Goal: Information Seeking & Learning: Learn about a topic

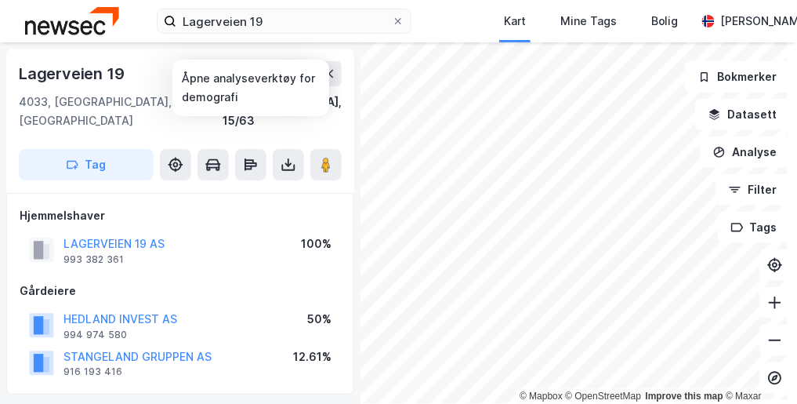
scroll to position [125, 0]
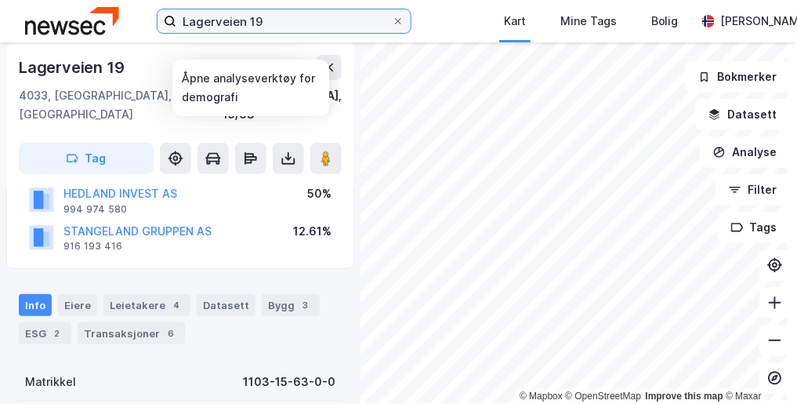
click at [199, 15] on input "Lagerveien 19" at bounding box center [284, 21] width 216 height 24
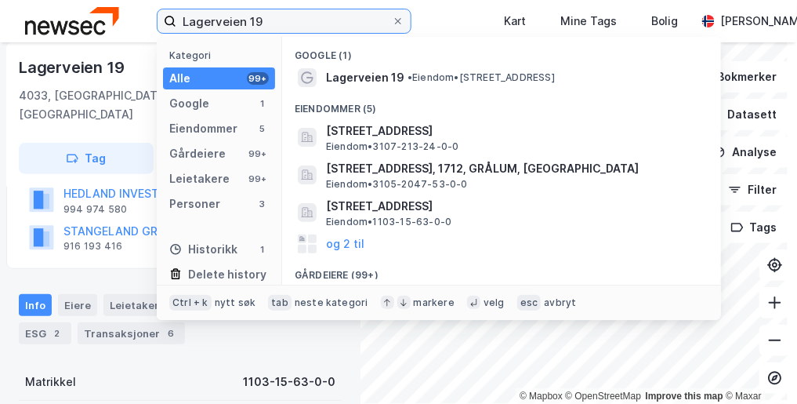
click at [200, 15] on input "Lagerveien 19" at bounding box center [284, 21] width 216 height 24
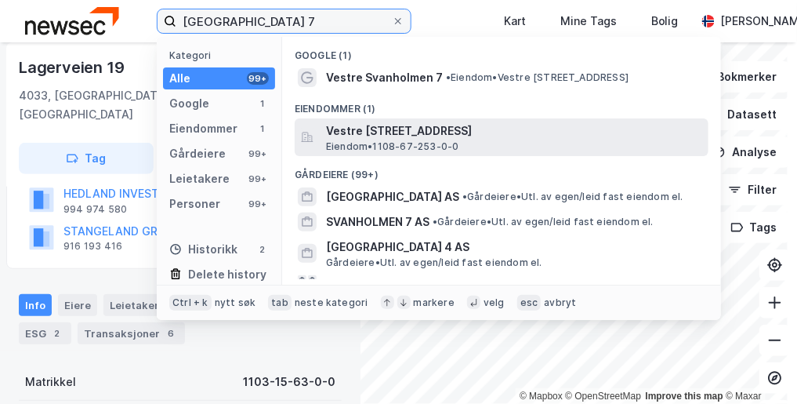
type input "[GEOGRAPHIC_DATA] 7"
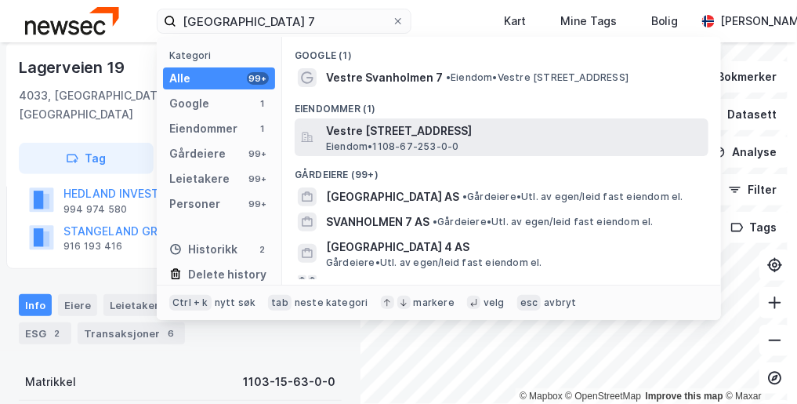
click at [358, 124] on span "Vestre [STREET_ADDRESS]" at bounding box center [514, 131] width 376 height 19
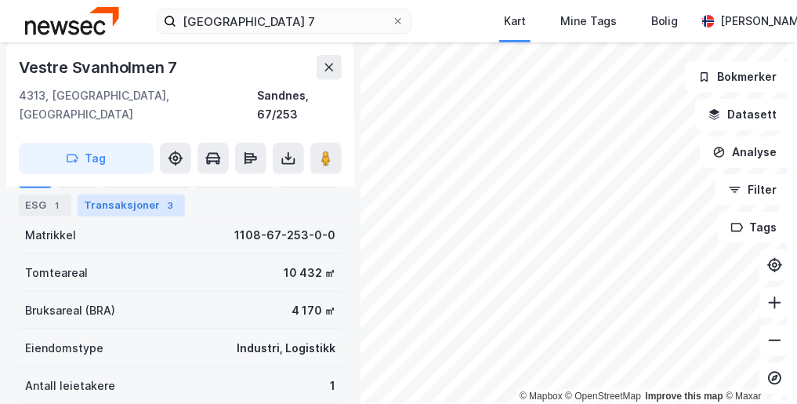
scroll to position [251, 0]
